Goal: Task Accomplishment & Management: Complete application form

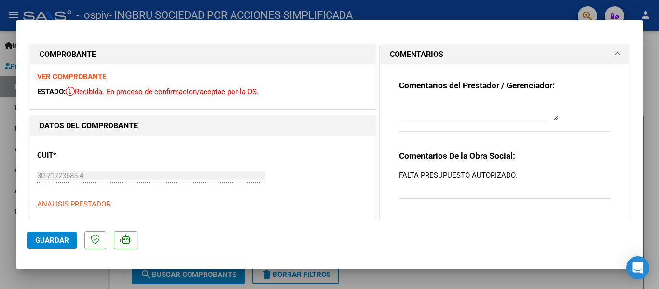
click at [59, 73] on strong "VER COMPROBANTE" at bounding box center [71, 76] width 69 height 9
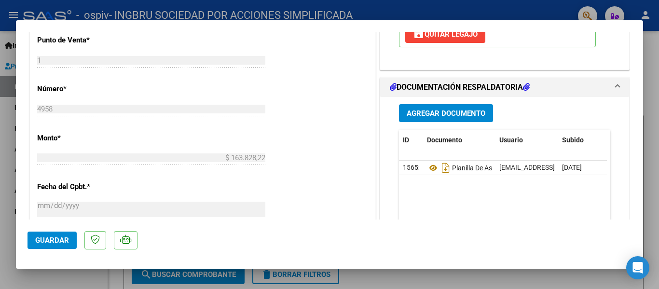
scroll to position [399, 0]
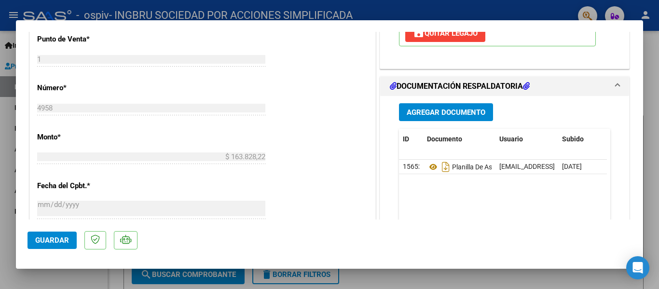
click at [470, 117] on span "Agregar Documento" at bounding box center [446, 112] width 79 height 9
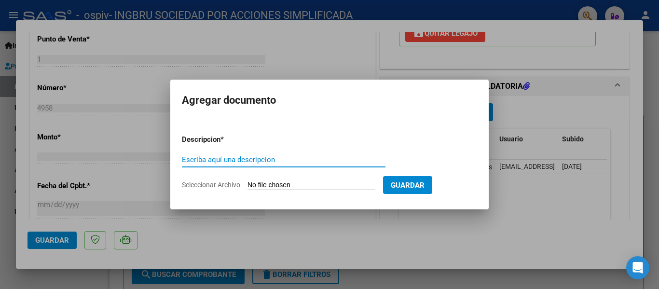
click at [287, 157] on input "Escriba aquí una descripcion" at bounding box center [284, 159] width 204 height 9
type input "autorizacion [DATE]"
click at [266, 182] on input "Seleccionar Archivo" at bounding box center [311, 185] width 128 height 9
type input "C:\fakepath\autorización scala imbarreta .pdf"
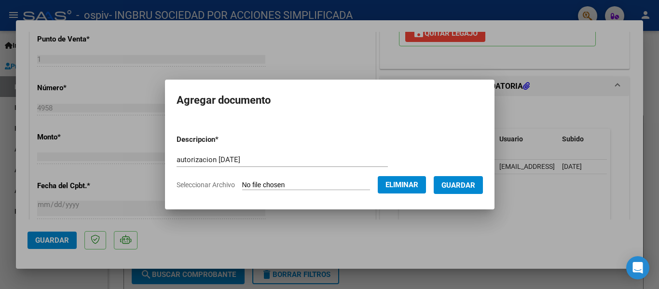
click at [457, 182] on span "Guardar" at bounding box center [458, 185] width 34 height 9
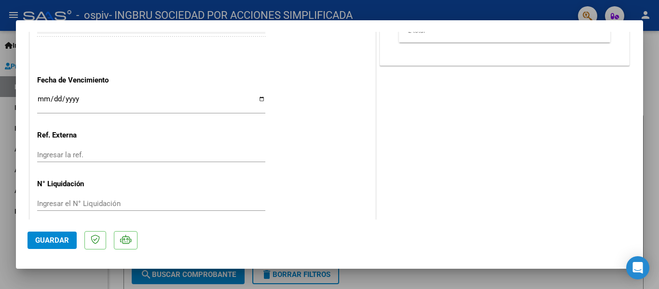
scroll to position [640, 0]
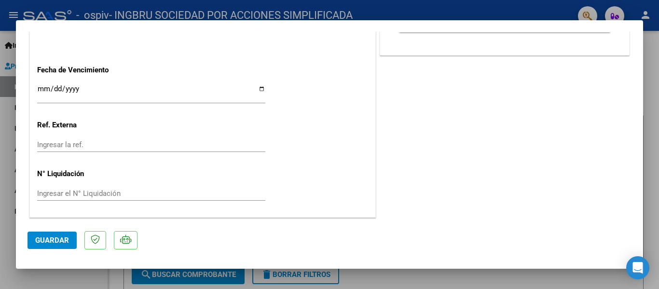
click at [61, 238] on span "Guardar" at bounding box center [52, 240] width 34 height 9
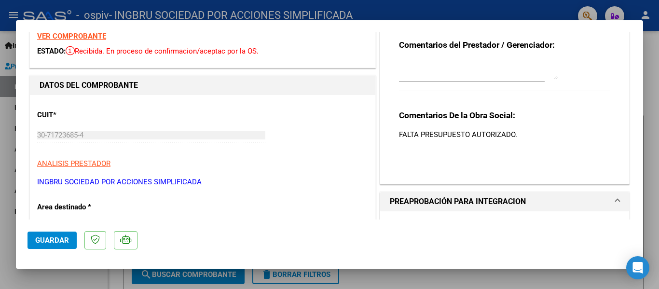
scroll to position [0, 0]
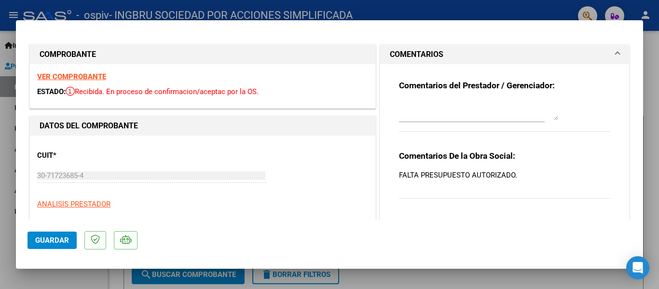
click at [654, 113] on div at bounding box center [329, 144] width 659 height 289
type input "$ 0,00"
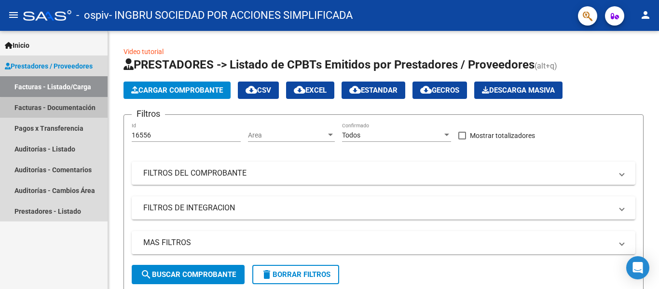
click at [68, 109] on link "Facturas - Documentación" at bounding box center [54, 107] width 108 height 21
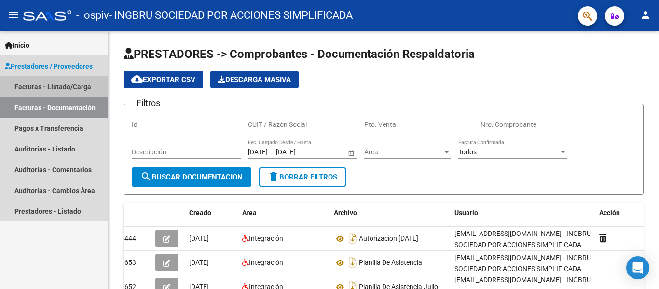
click at [33, 86] on link "Facturas - Listado/Carga" at bounding box center [54, 86] width 108 height 21
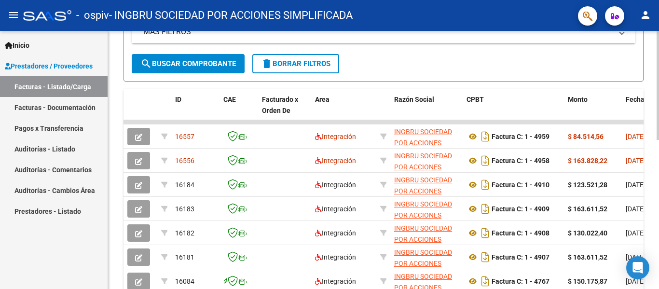
scroll to position [209, 0]
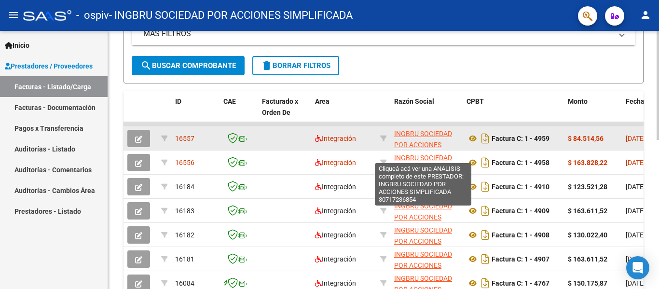
click at [424, 134] on span "INGBRU SOCIEDAD POR ACCIONES SIMPLIFICADA" at bounding box center [423, 145] width 58 height 30
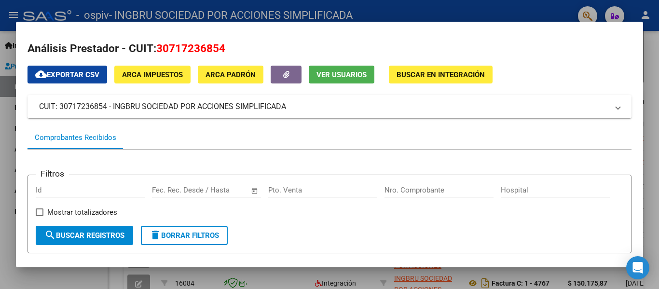
scroll to position [0, 0]
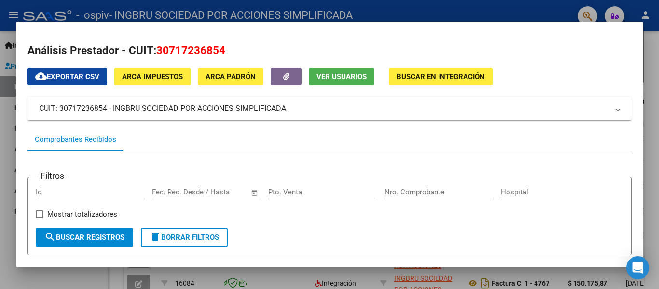
click at [653, 133] on div at bounding box center [329, 144] width 659 height 289
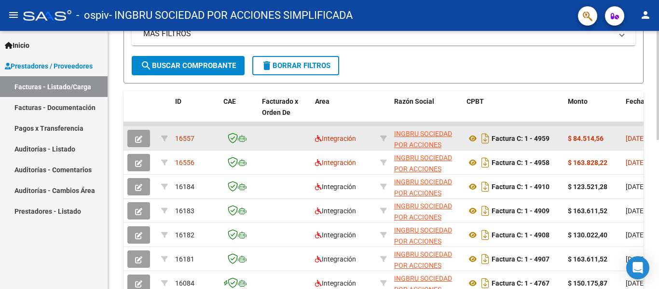
click at [138, 133] on button "button" at bounding box center [138, 138] width 23 height 17
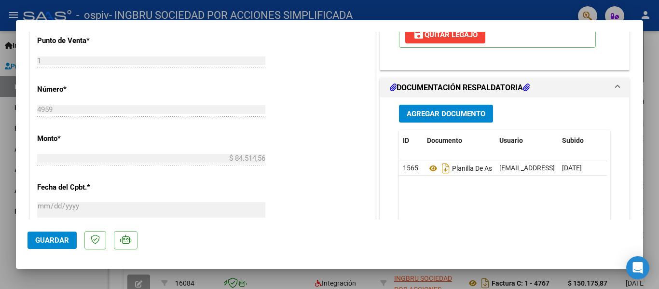
scroll to position [434, 0]
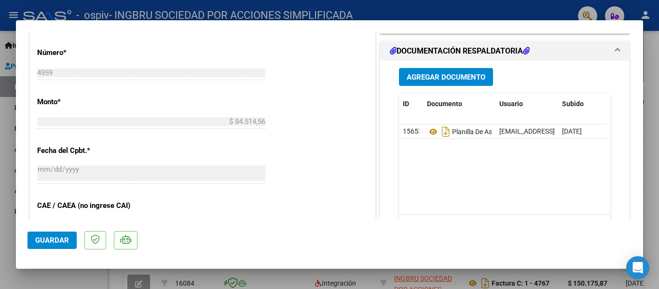
click at [438, 82] on span "Agregar Documento" at bounding box center [446, 77] width 79 height 9
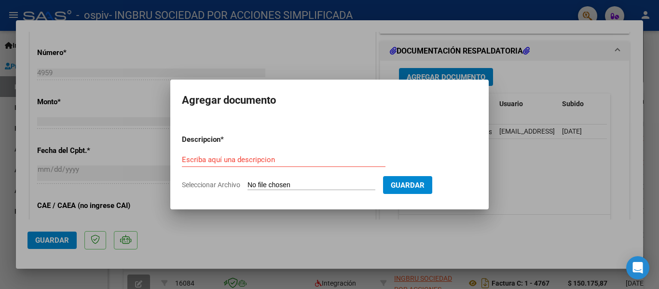
click at [328, 183] on input "Seleccionar Archivo" at bounding box center [311, 185] width 128 height 9
type input "C:\fakepath\autorización scala imbarreta .pdf"
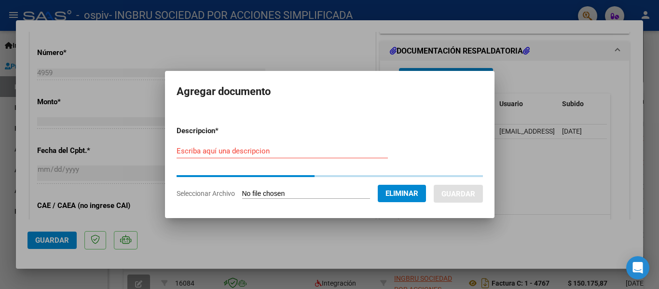
click at [258, 150] on input "Escriba aquí una descripcion" at bounding box center [282, 151] width 211 height 9
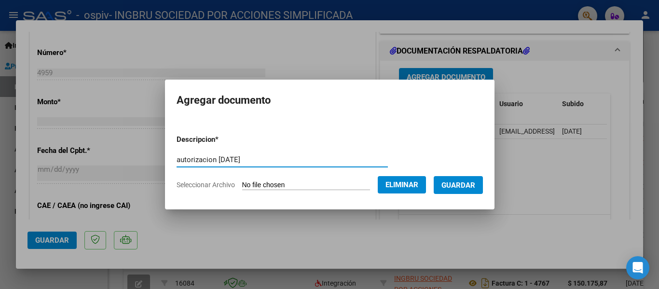
type input "autorizacion [DATE]"
click at [483, 185] on button "Guardar" at bounding box center [458, 185] width 49 height 18
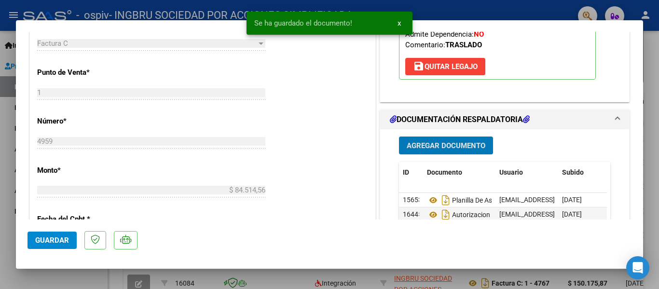
scroll to position [338, 0]
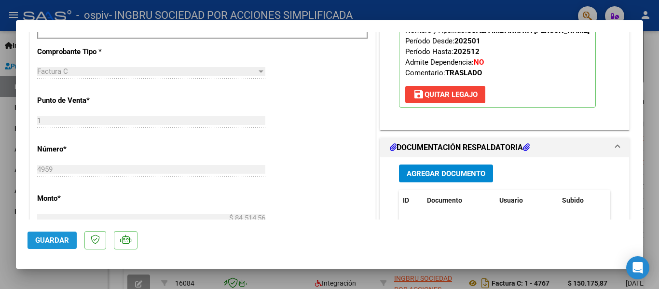
click at [41, 233] on button "Guardar" at bounding box center [51, 240] width 49 height 17
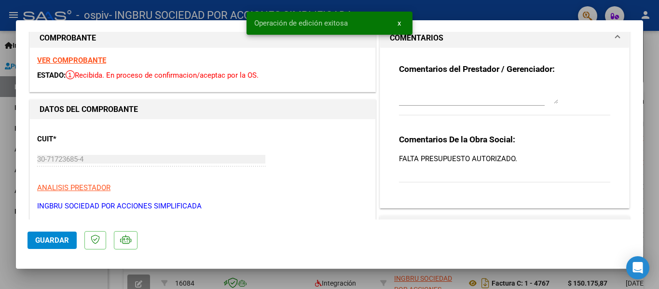
scroll to position [0, 0]
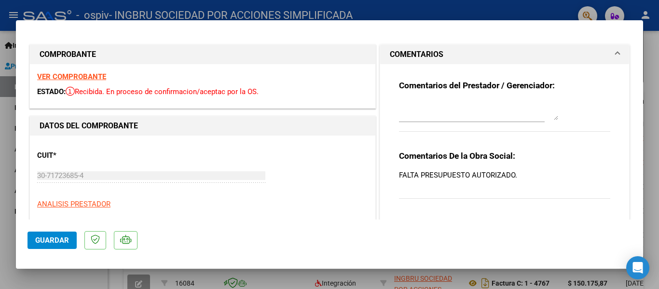
click at [651, 82] on div at bounding box center [329, 144] width 659 height 289
type input "$ 0,00"
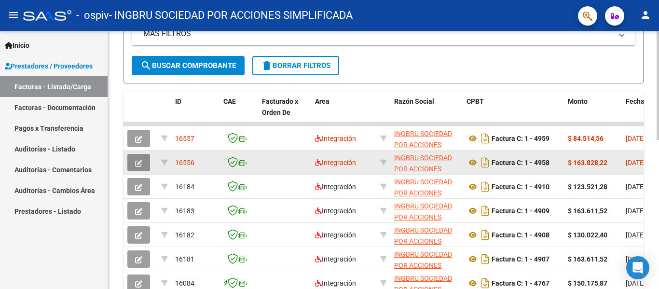
click at [143, 162] on button "button" at bounding box center [138, 162] width 23 height 17
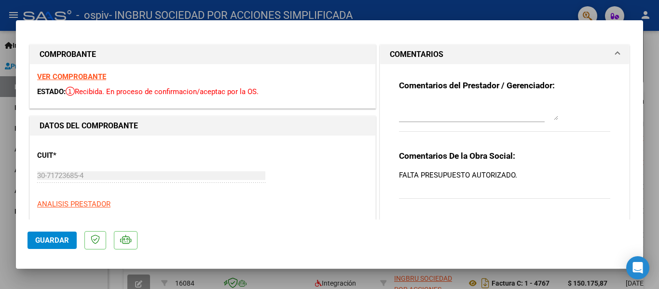
click at [2, 107] on div at bounding box center [329, 144] width 659 height 289
type input "$ 0,00"
